Goal: Information Seeking & Learning: Learn about a topic

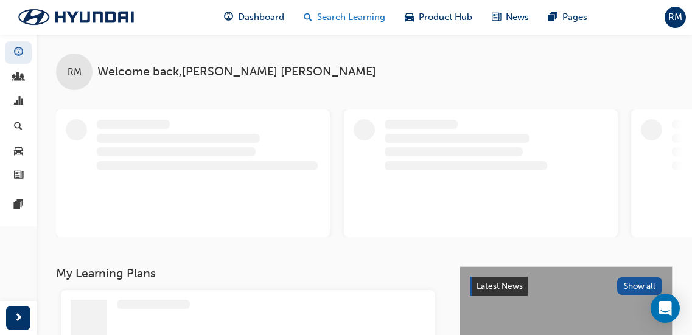
click at [347, 15] on span "Search Learning" at bounding box center [351, 17] width 68 height 14
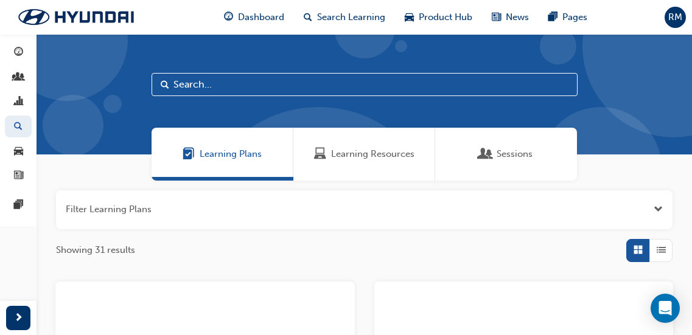
click at [348, 161] on div "Learning Resources" at bounding box center [364, 154] width 142 height 53
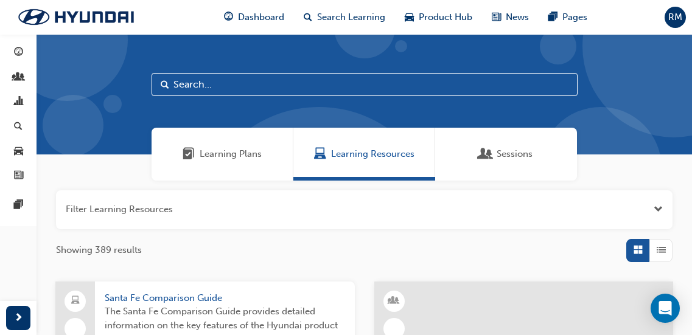
click at [184, 91] on input "text" at bounding box center [365, 84] width 426 height 23
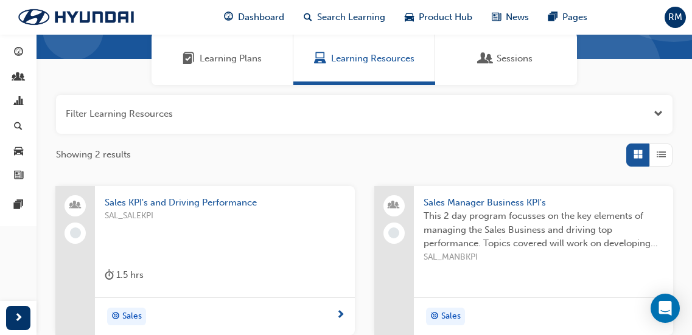
scroll to position [122, 0]
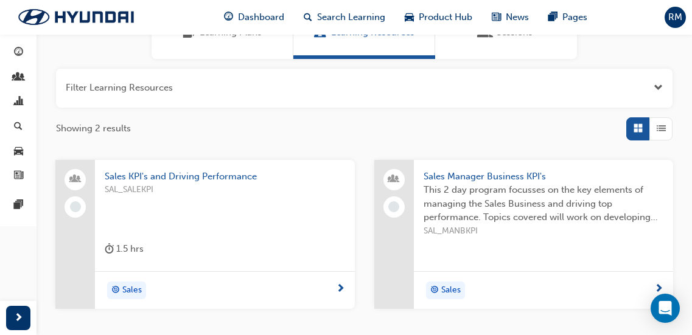
type input "kpi"
click at [456, 215] on span "This 2 day program focusses on the key elements of managing the Sales Business …" at bounding box center [543, 203] width 240 height 41
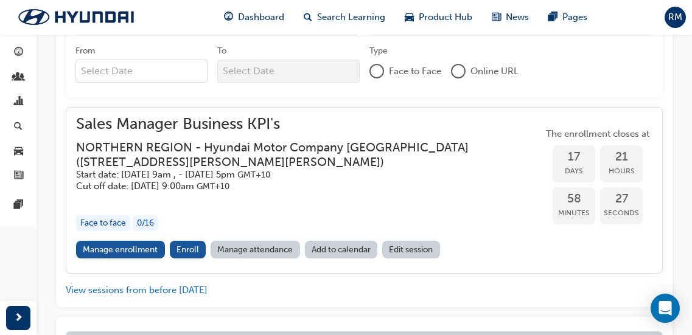
scroll to position [659, 0]
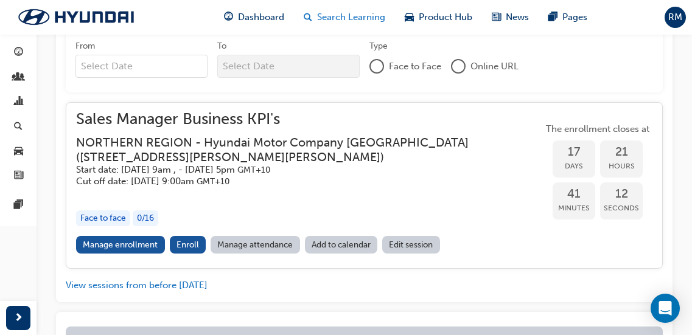
click at [366, 18] on span "Search Learning" at bounding box center [351, 17] width 68 height 14
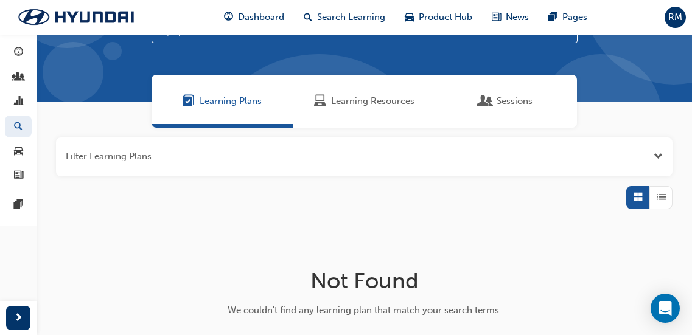
scroll to position [12, 0]
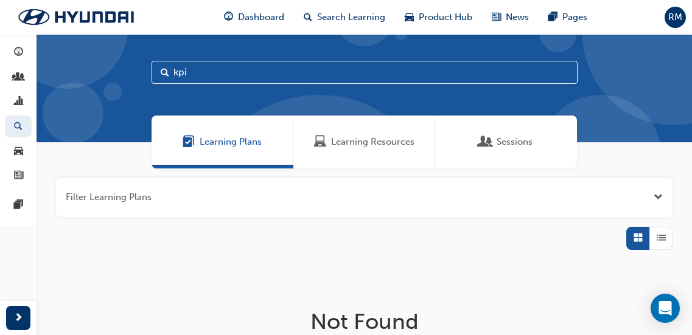
click at [371, 143] on span "Learning Resources" at bounding box center [372, 142] width 83 height 14
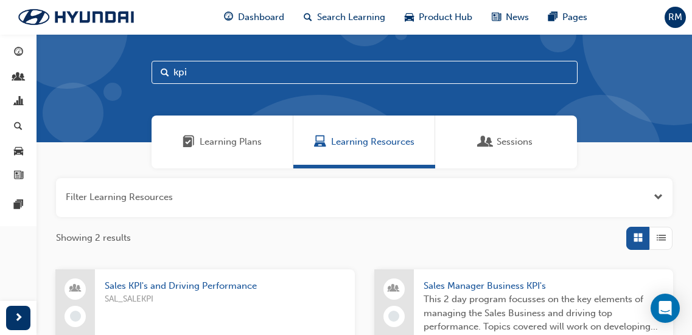
drag, startPoint x: 251, startPoint y: 74, endPoint x: 0, endPoint y: 52, distance: 252.3
click at [0, 52] on div "Dashboard My Team New Analytics Search Learning Product Hub News Pages Pages kp…" at bounding box center [346, 262] width 692 height 549
type input "HEV"
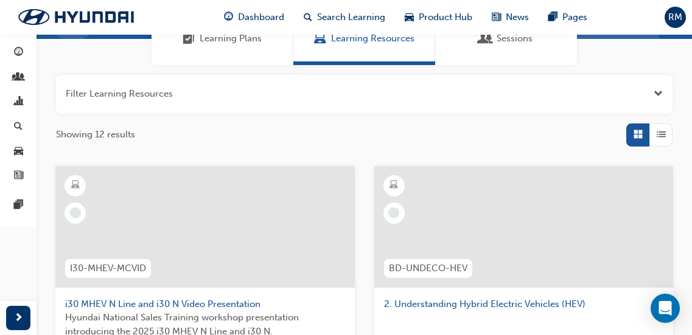
scroll to position [134, 0]
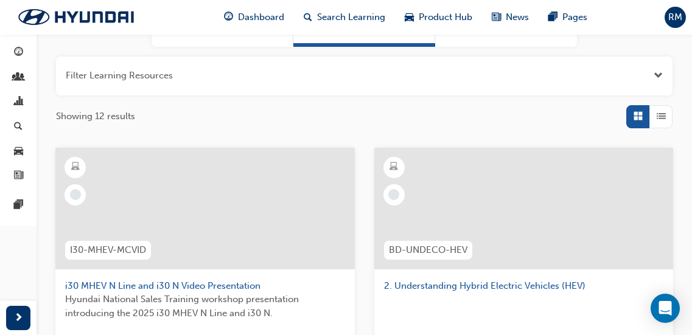
click at [663, 122] on span "List" at bounding box center [661, 117] width 9 height 14
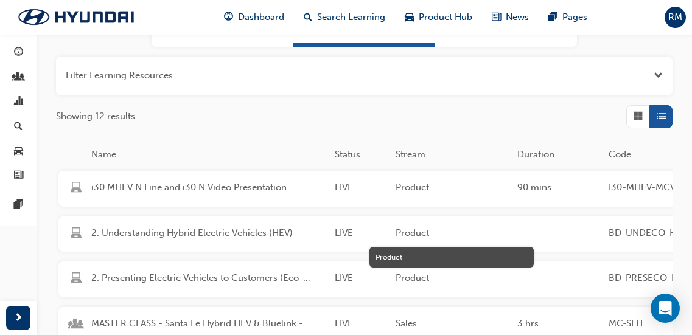
scroll to position [195, 0]
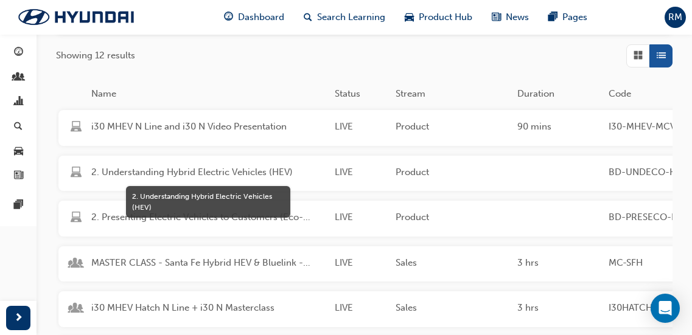
click at [219, 173] on span "2. Understanding Hybrid Electric Vehicles (HEV)" at bounding box center [208, 173] width 234 height 14
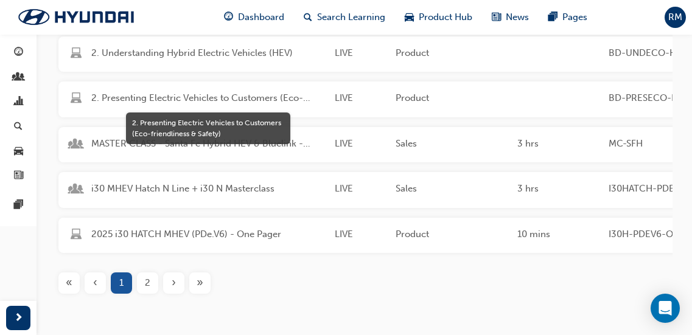
scroll to position [316, 0]
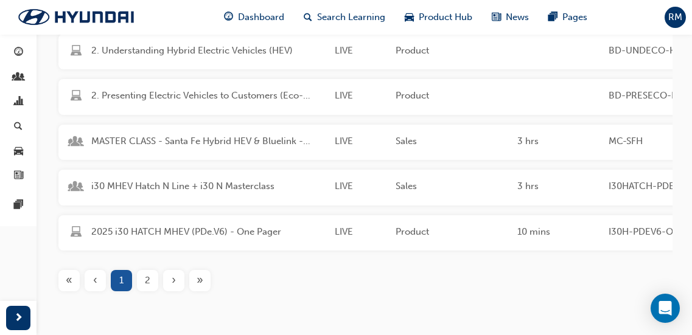
click at [152, 289] on div "2" at bounding box center [147, 280] width 21 height 21
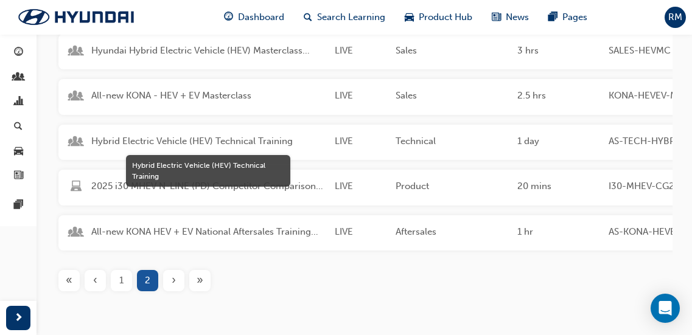
click at [228, 139] on span "Hybrid Electric Vehicle (HEV) Technical Training" at bounding box center [208, 141] width 234 height 14
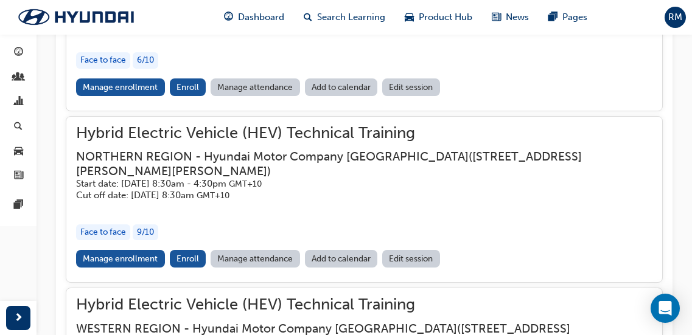
scroll to position [1394, 0]
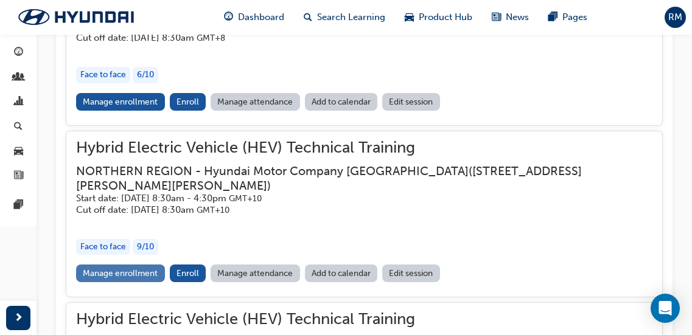
click at [136, 265] on link "Manage enrollment" at bounding box center [120, 274] width 89 height 18
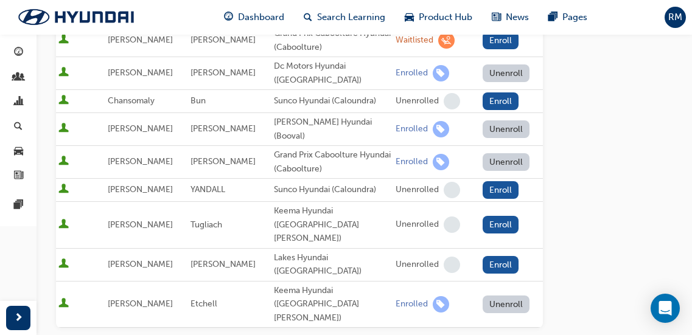
scroll to position [669, 0]
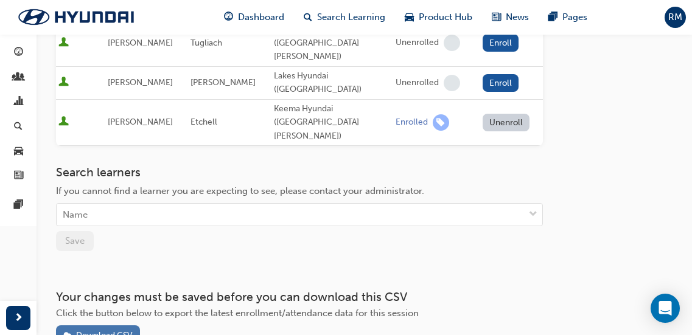
click at [100, 330] on div "Download CSV" at bounding box center [104, 335] width 57 height 10
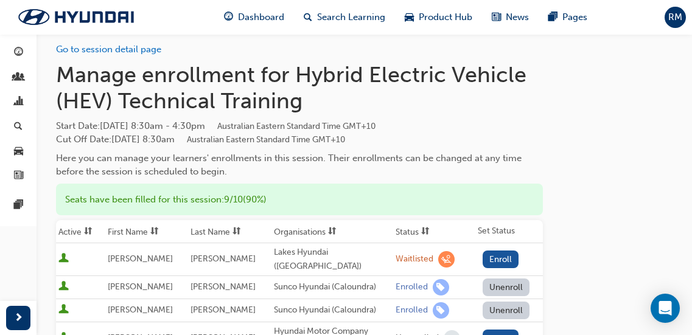
scroll to position [0, 0]
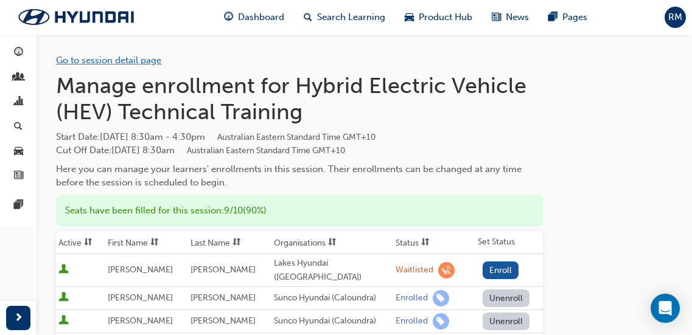
click at [147, 60] on link "Go to session detail page" at bounding box center [108, 60] width 105 height 11
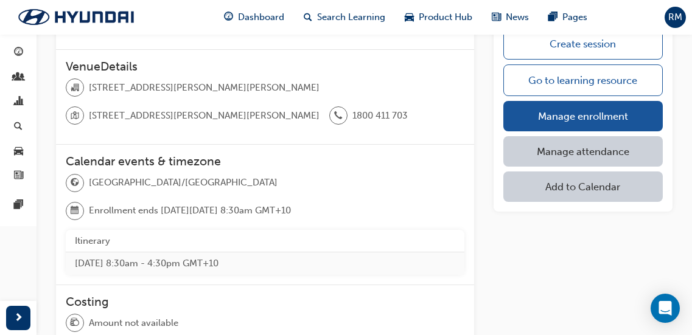
scroll to position [730, 0]
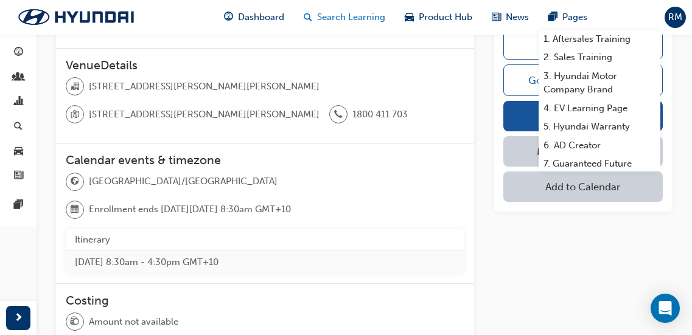
click at [337, 17] on span "Search Learning" at bounding box center [351, 17] width 68 height 14
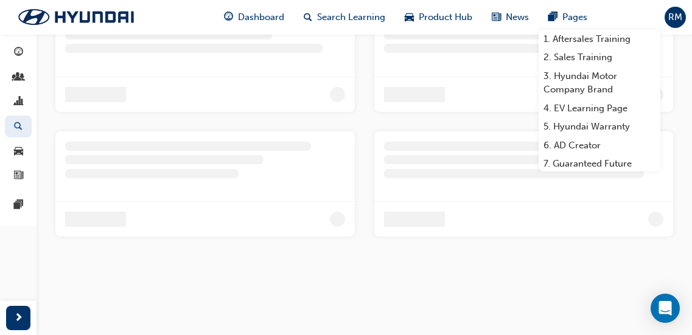
scroll to position [162, 0]
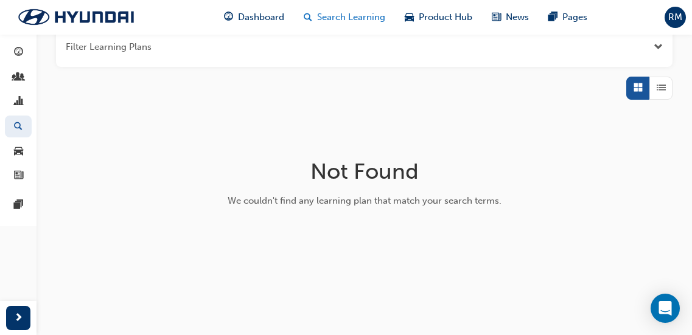
click at [351, 18] on span "Search Learning" at bounding box center [351, 17] width 68 height 14
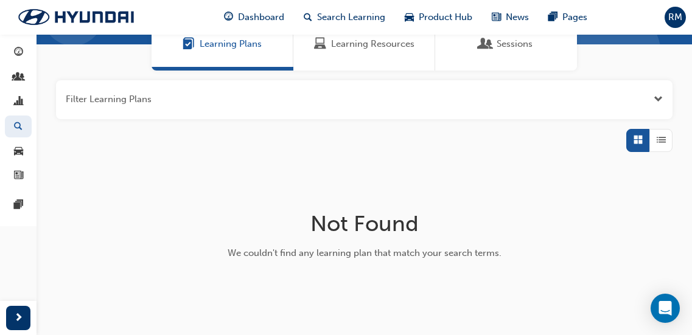
scroll to position [93, 0]
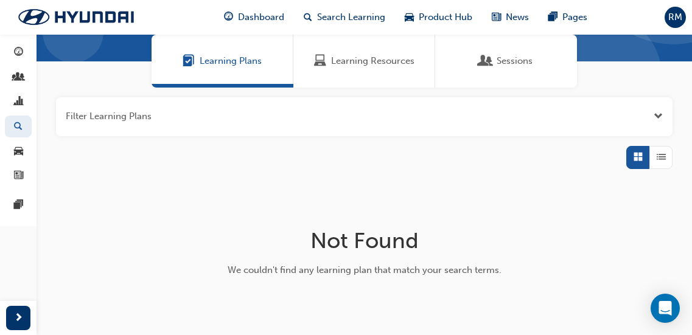
click at [352, 64] on span "Learning Resources" at bounding box center [372, 61] width 83 height 14
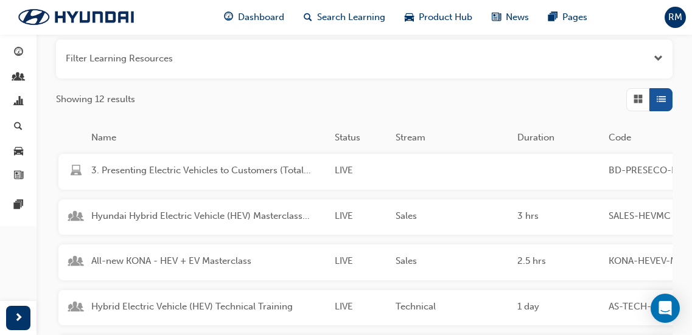
scroll to position [154, 0]
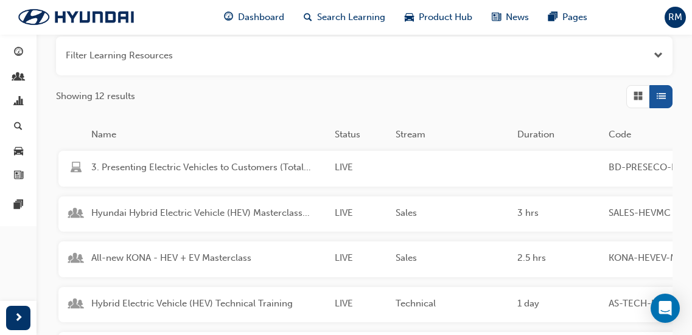
click at [270, 202] on div "Hyundai Hybrid Electric Vehicle (HEV) Masterclass Training LIVE Sales 3 hrs SAL…" at bounding box center [518, 215] width 920 height 36
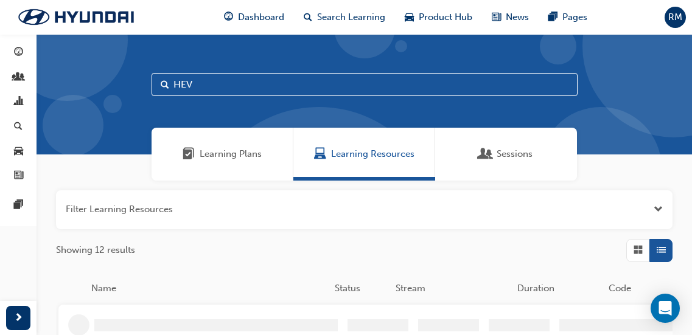
scroll to position [154, 0]
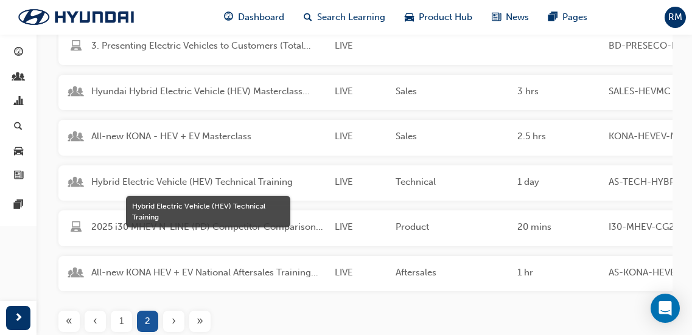
click at [261, 169] on div "Hybrid Electric Vehicle (HEV) Technical Training LIVE Technical 1 day AS-TECH-H…" at bounding box center [518, 184] width 920 height 36
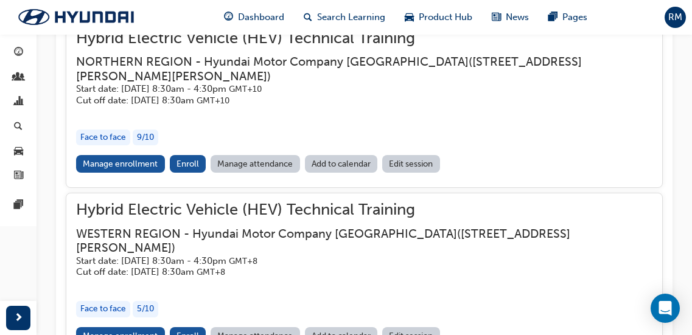
scroll to position [1558, 0]
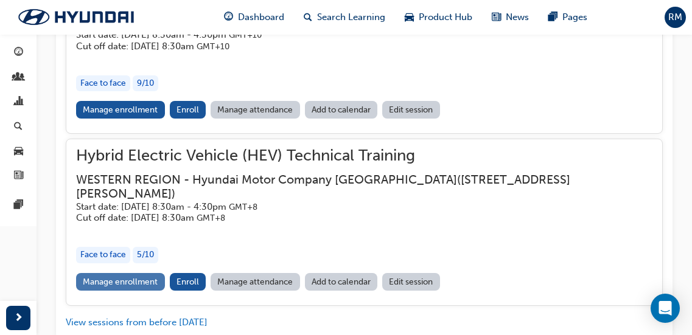
click at [149, 273] on link "Manage enrollment" at bounding box center [120, 282] width 89 height 18
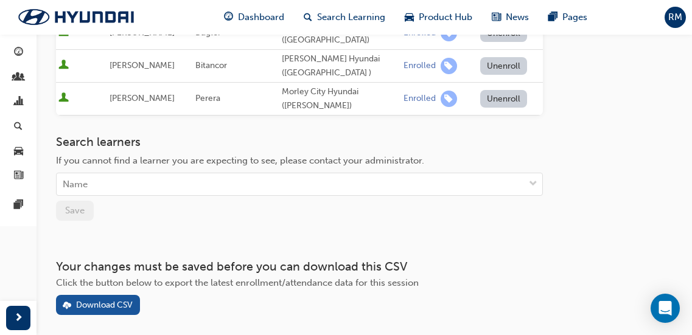
scroll to position [304, 0]
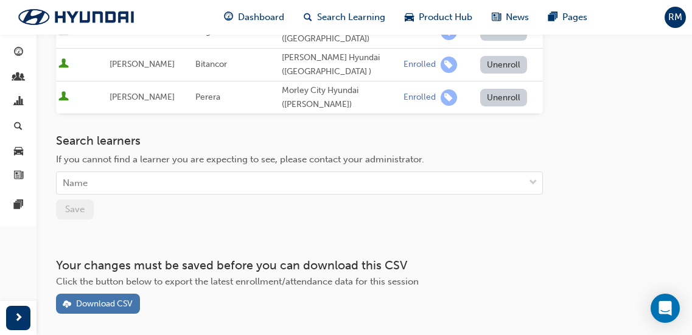
click at [113, 299] on div "Download CSV" at bounding box center [104, 304] width 57 height 10
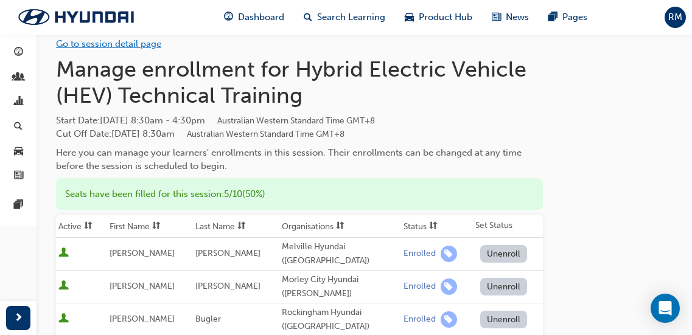
scroll to position [0, 0]
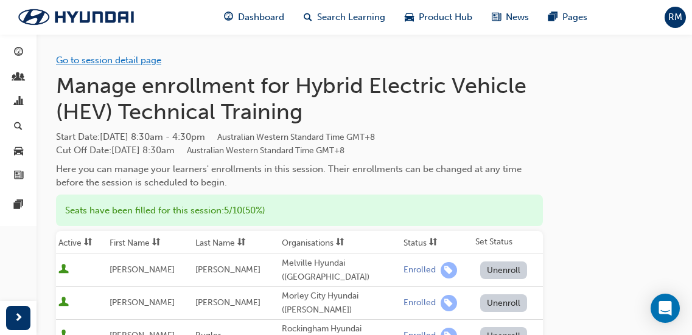
click at [128, 56] on link "Go to session detail page" at bounding box center [108, 60] width 105 height 11
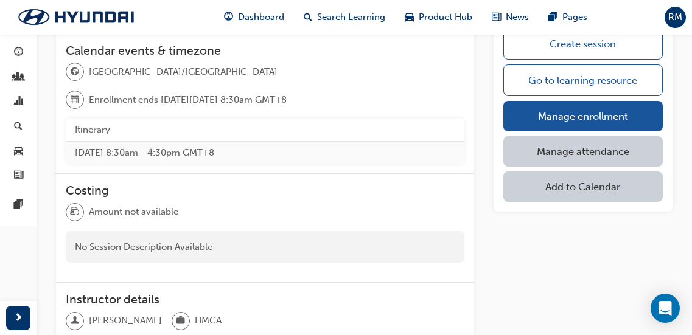
scroll to position [852, 0]
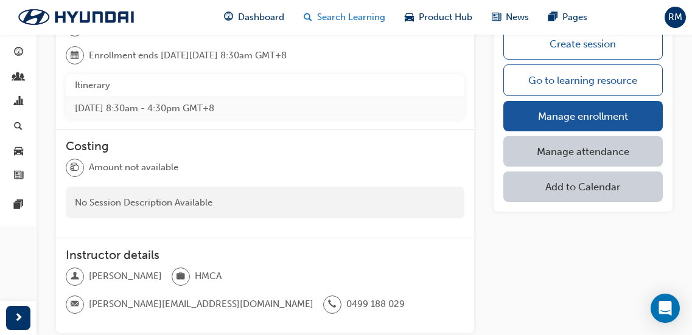
click at [323, 12] on span "Search Learning" at bounding box center [351, 17] width 68 height 14
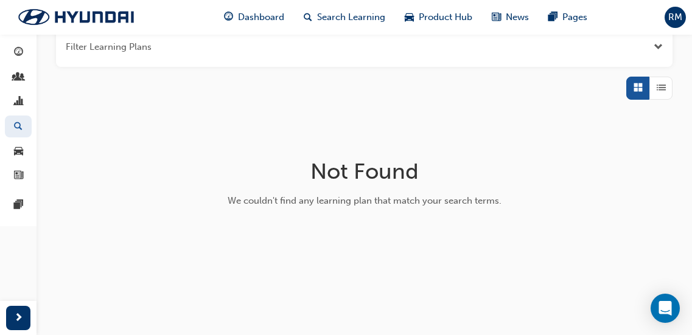
scroll to position [57, 0]
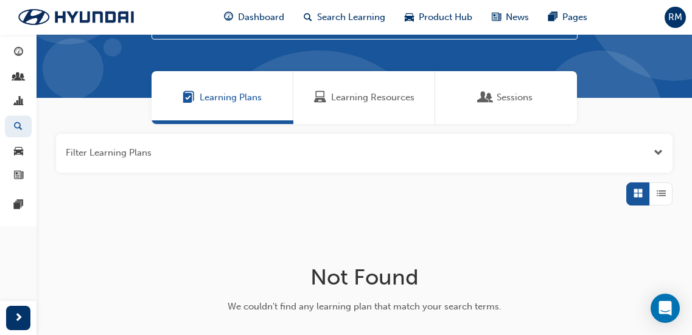
click at [377, 86] on div "Learning Resources" at bounding box center [364, 97] width 142 height 53
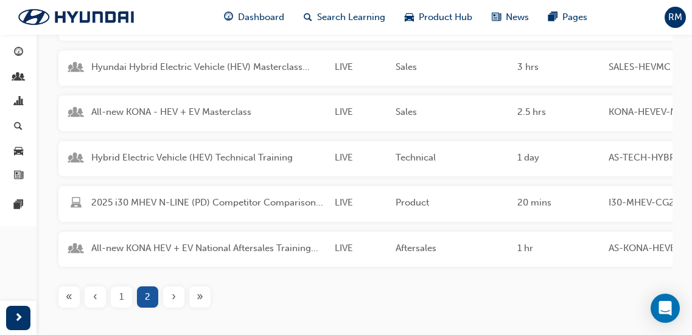
click at [233, 157] on span "Hybrid Electric Vehicle (HEV) Technical Training" at bounding box center [208, 158] width 234 height 14
